Goal: Task Accomplishment & Management: Complete application form

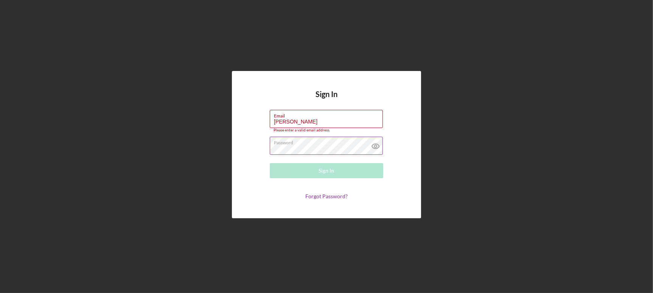
click at [326, 138] on label "Password" at bounding box center [328, 141] width 109 height 8
click at [328, 123] on input "[PERSON_NAME]" at bounding box center [326, 119] width 113 height 18
type input "[EMAIL_ADDRESS][DOMAIN_NAME]"
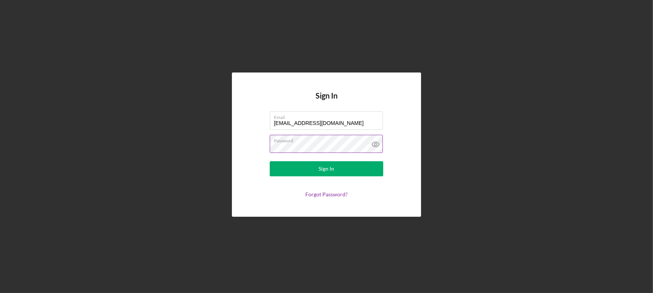
click at [377, 143] on icon at bounding box center [375, 144] width 19 height 19
click at [327, 180] on form "Email [EMAIL_ADDRESS][DOMAIN_NAME] Password Sign In Forgot Password?" at bounding box center [326, 155] width 151 height 86
click at [327, 170] on div "Sign In" at bounding box center [327, 168] width 16 height 15
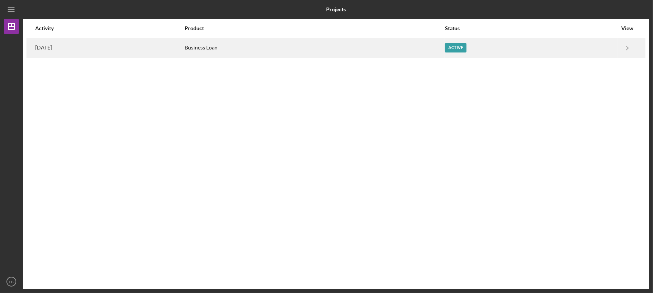
click at [466, 48] on div "Active" at bounding box center [456, 47] width 22 height 9
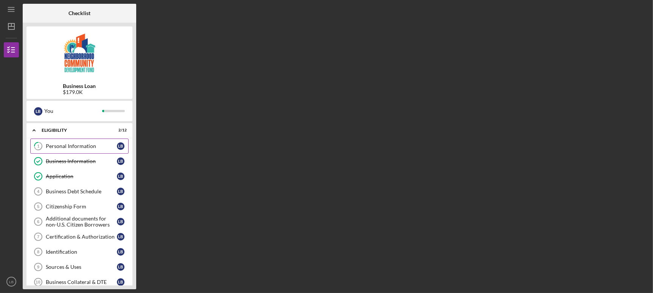
click at [77, 141] on link "1 Personal Information L B" at bounding box center [79, 146] width 98 height 15
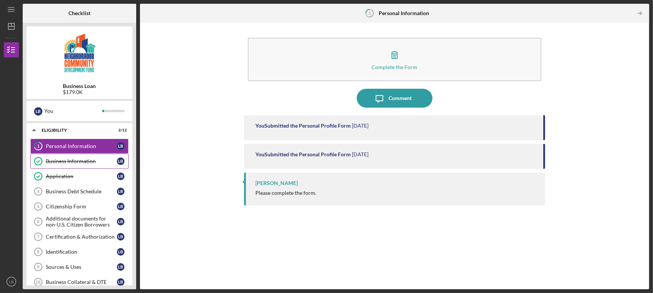
click at [80, 166] on link "Business Information Business Information L B" at bounding box center [79, 161] width 98 height 15
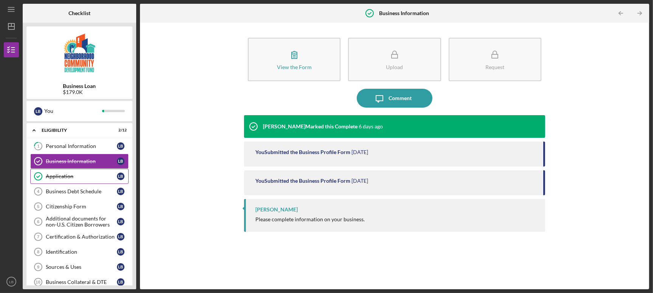
click at [81, 182] on link "Application Application L B" at bounding box center [79, 176] width 98 height 15
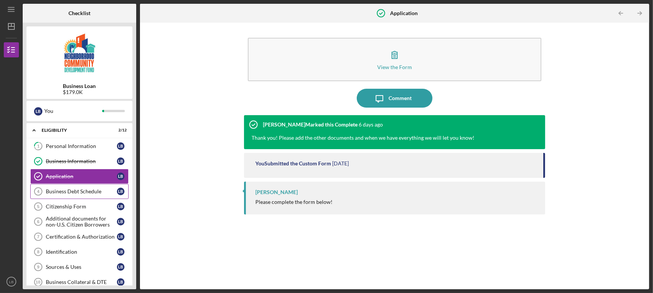
click at [79, 194] on div "Business Debt Schedule" at bounding box center [81, 192] width 71 height 6
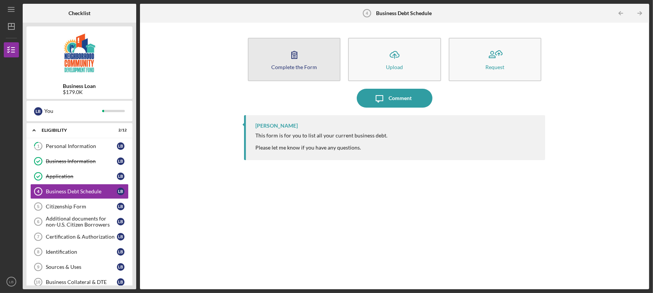
click at [334, 73] on button "Complete the Form Form" at bounding box center [294, 59] width 93 height 43
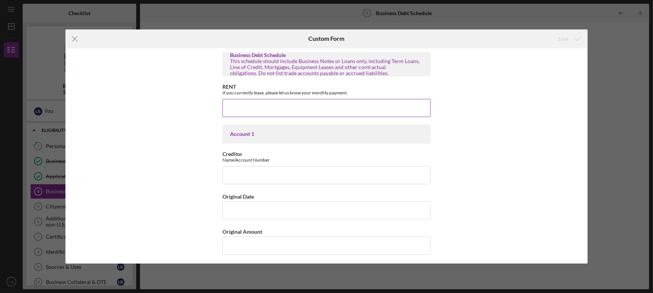
click at [309, 115] on input "RENT" at bounding box center [326, 108] width 208 height 18
type input "$1,900"
click at [550, 31] on button "Save" at bounding box center [568, 38] width 37 height 15
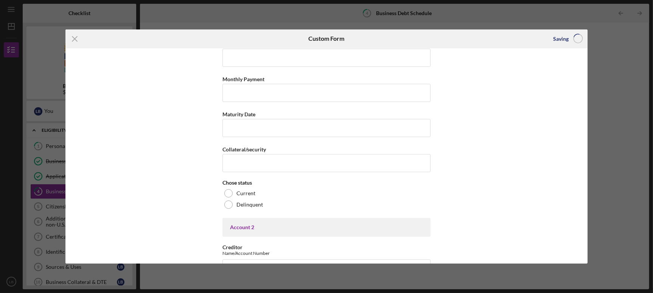
scroll to position [259, 0]
